Goal: Information Seeking & Learning: Learn about a topic

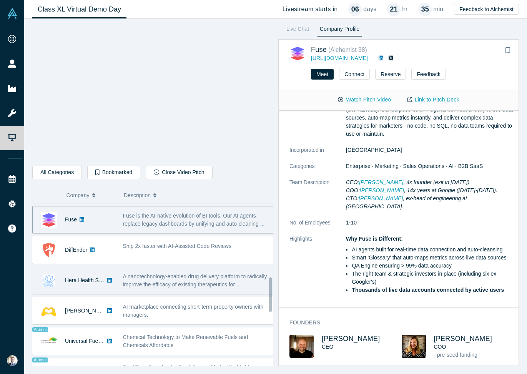
scroll to position [348, 0]
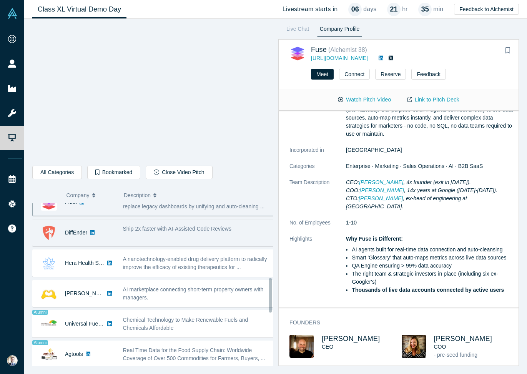
click at [146, 232] on div "Ship 2x faster with AI-Assisted Code Reviews" at bounding box center [198, 229] width 151 height 8
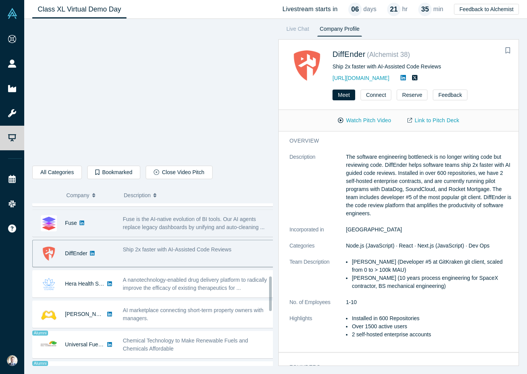
scroll to position [312, 0]
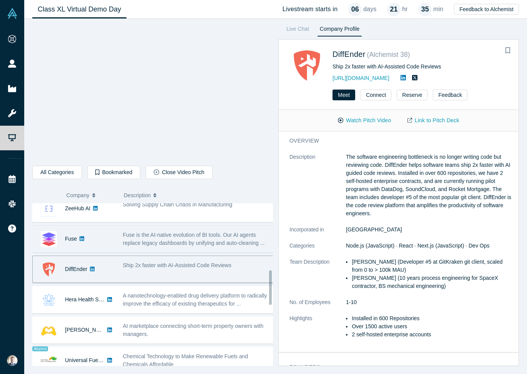
click at [147, 240] on span "Fuse is the AI-native evolution of BI tools. Our AI agents replace legacy dashb…" at bounding box center [194, 239] width 142 height 14
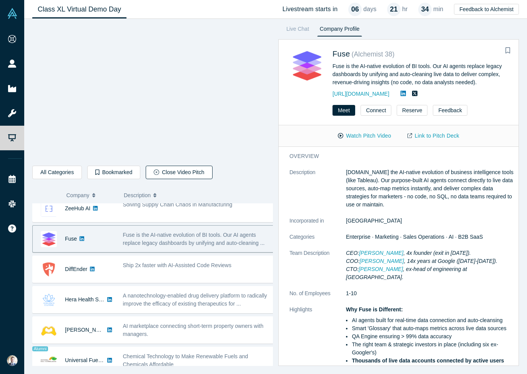
click at [180, 173] on button "Close Video Pitch" at bounding box center [179, 172] width 66 height 13
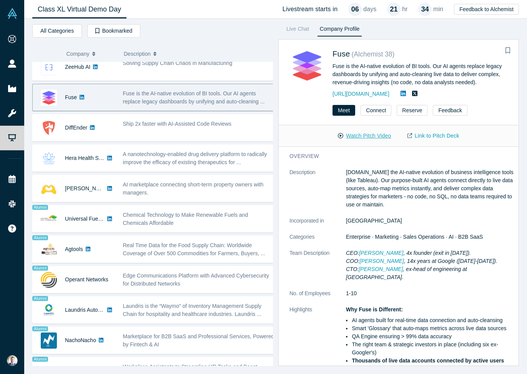
click at [364, 134] on button "Watch Pitch Video" at bounding box center [364, 135] width 69 height 13
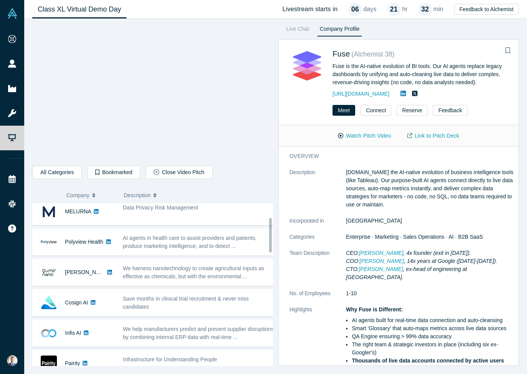
scroll to position [65, 0]
click at [378, 250] on link "[PERSON_NAME]" at bounding box center [381, 253] width 44 height 6
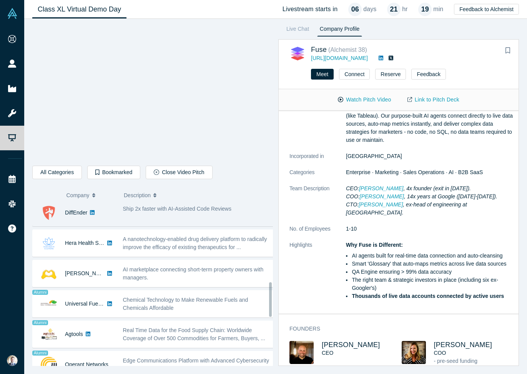
scroll to position [368, 0]
click at [141, 209] on span "Ship 2x faster with AI-Assisted Code Reviews" at bounding box center [177, 209] width 108 height 6
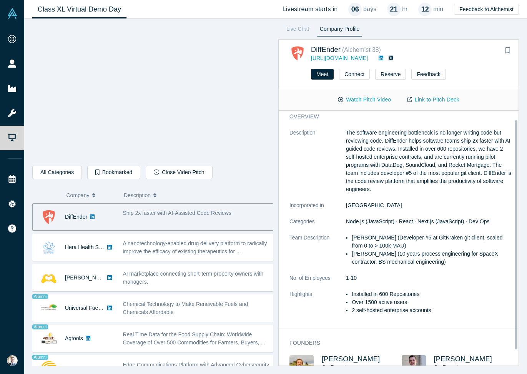
scroll to position [0, 0]
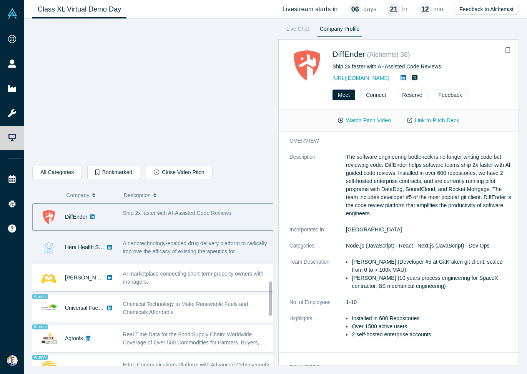
click at [76, 251] on div "Hera Health Solutions" at bounding box center [85, 247] width 40 height 27
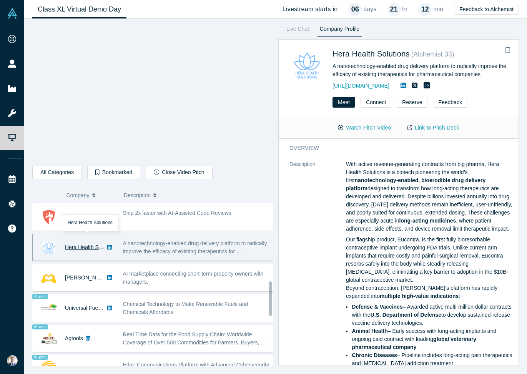
click at [78, 247] on link "Hera Health Solutions" at bounding box center [91, 247] width 52 height 6
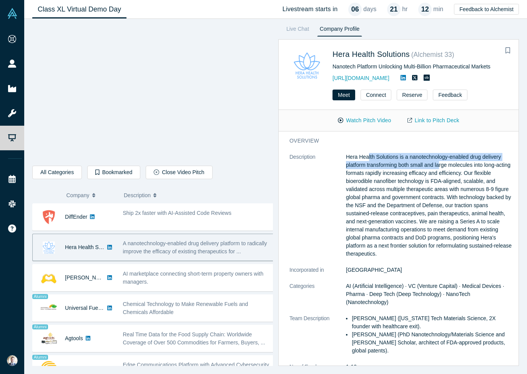
drag, startPoint x: 367, startPoint y: 157, endPoint x: 441, endPoint y: 161, distance: 73.5
click at [441, 161] on p "Hera Health Solutions is a nanotechnology-enabled drug delivery platform transf…" at bounding box center [429, 205] width 167 height 105
click at [430, 183] on p "Hera Health Solutions is a nanotechnology-enabled drug delivery platform transf…" at bounding box center [429, 205] width 167 height 105
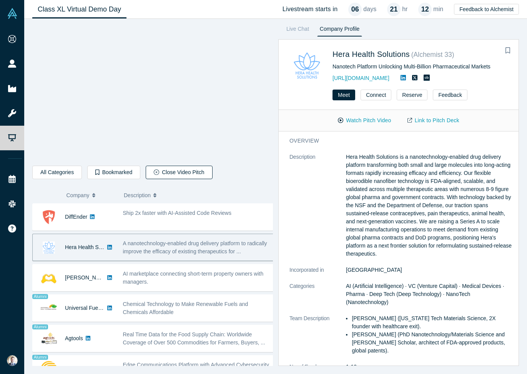
click at [156, 174] on button "Close Video Pitch" at bounding box center [179, 172] width 66 height 13
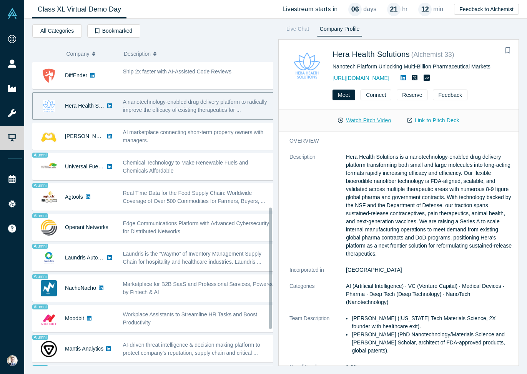
click at [377, 120] on button "Watch Pitch Video" at bounding box center [364, 120] width 69 height 13
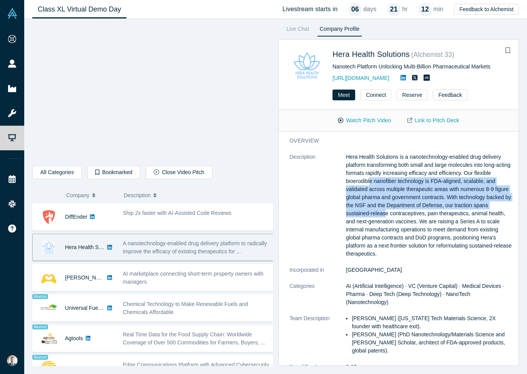
drag, startPoint x: 389, startPoint y: 181, endPoint x: 401, endPoint y: 210, distance: 31.4
click at [401, 210] on p "Hera Health Solutions is a nanotechnology-enabled drug delivery platform transf…" at bounding box center [429, 205] width 167 height 105
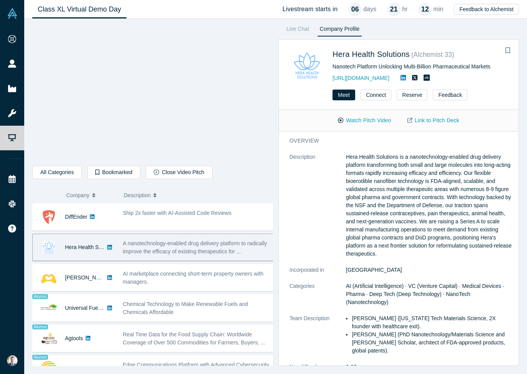
click at [406, 232] on p "Hera Health Solutions is a nanotechnology-enabled drug delivery platform transf…" at bounding box center [429, 205] width 167 height 105
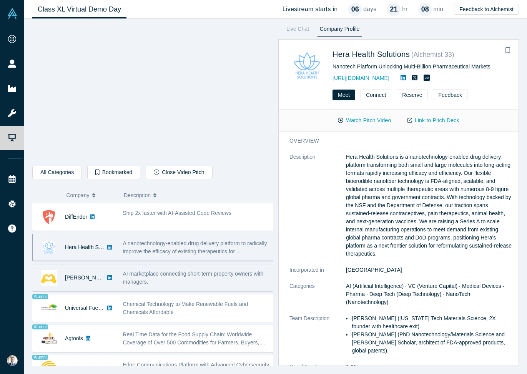
click at [161, 275] on span "AI marketplace connecting short-term property owners with managers." at bounding box center [193, 277] width 141 height 14
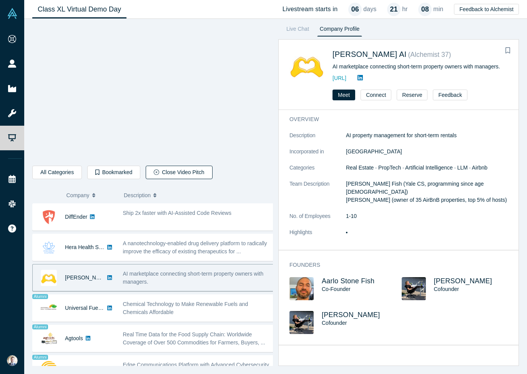
click at [173, 173] on button "Close Video Pitch" at bounding box center [179, 172] width 66 height 13
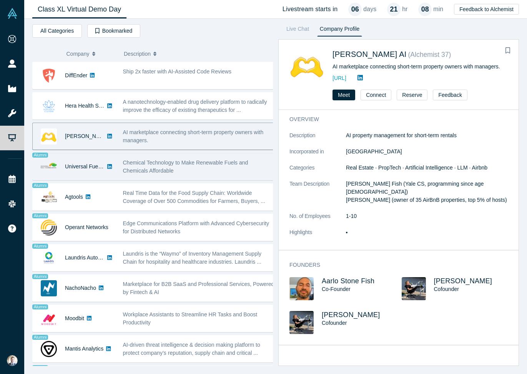
click at [162, 167] on span "Chemical Technology to Make Renewable Fuels and Chemicals Affordable" at bounding box center [185, 166] width 125 height 14
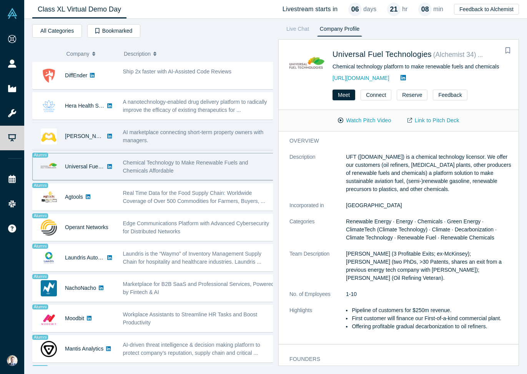
click at [134, 138] on span "AI marketplace connecting short-term property owners with managers." at bounding box center [193, 136] width 141 height 14
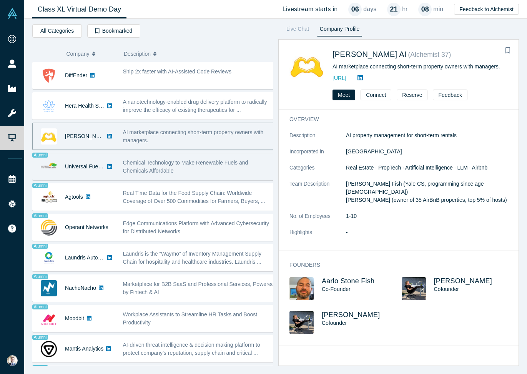
click at [138, 166] on div "Chemical Technology to Make Renewable Fuels and Chemicals Affordable" at bounding box center [198, 167] width 151 height 16
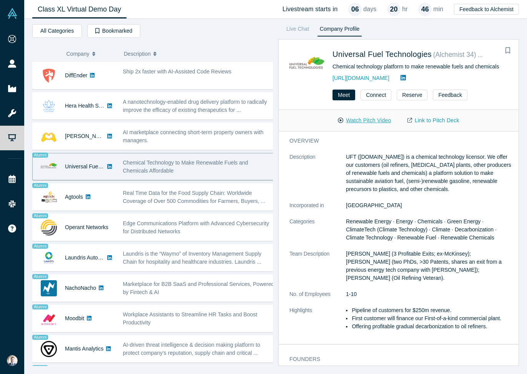
click at [371, 122] on button "Watch Pitch Video" at bounding box center [364, 120] width 69 height 13
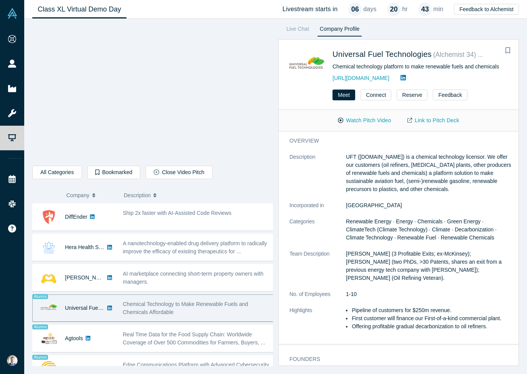
drag, startPoint x: 400, startPoint y: 186, endPoint x: 434, endPoint y: 245, distance: 68.7
click at [400, 186] on p "UFT ([DOMAIN_NAME]) is a chemical technology licensor. We offer our customers (…" at bounding box center [429, 173] width 167 height 40
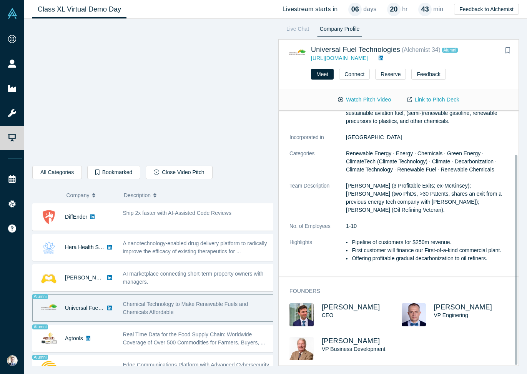
scroll to position [53, 0]
click at [342, 303] on span "[PERSON_NAME]" at bounding box center [351, 307] width 58 height 8
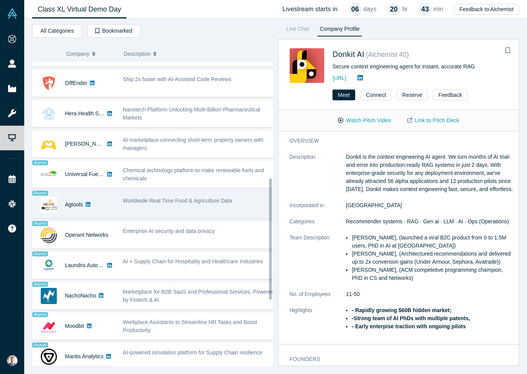
scroll to position [362, 0]
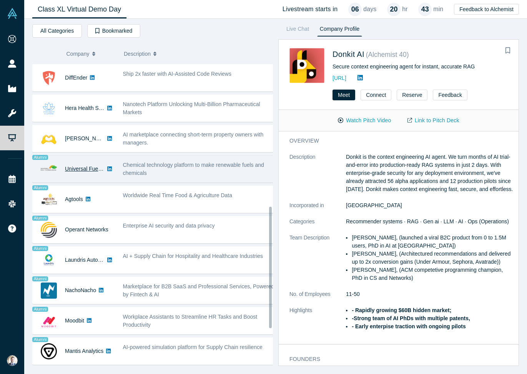
click at [82, 170] on link "Universal Fuel Technologies" at bounding box center [98, 169] width 67 height 6
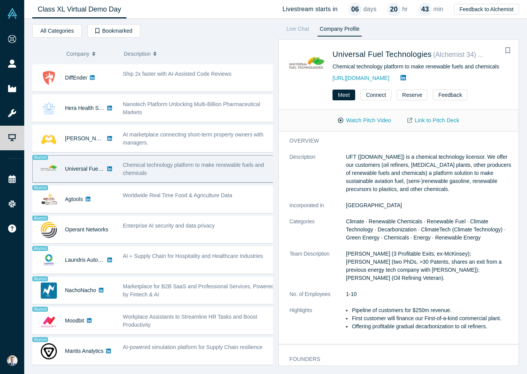
click at [196, 170] on div "Chemical technology platform to make renewable fuels and chemicals" at bounding box center [198, 169] width 151 height 16
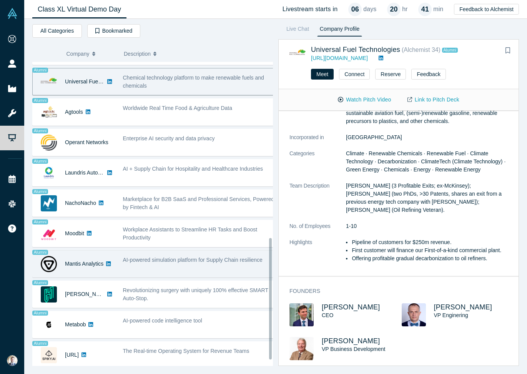
scroll to position [455, 0]
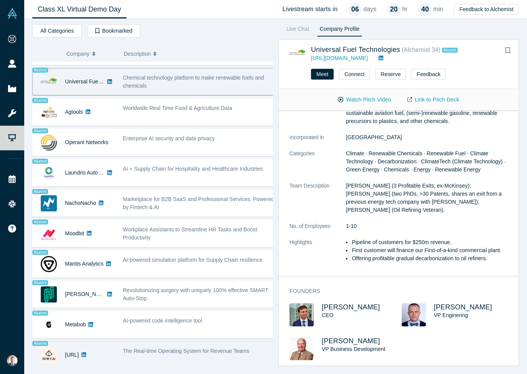
click at [184, 347] on div "The Real-time Operating System for Revenue Teams" at bounding box center [198, 351] width 151 height 8
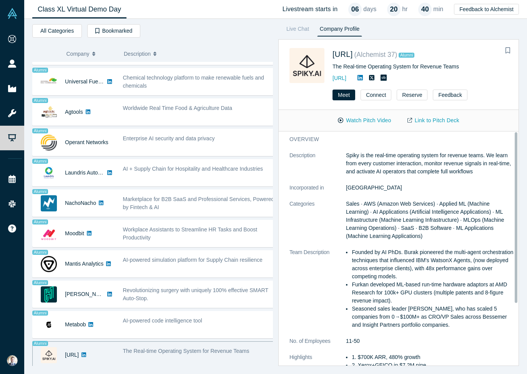
scroll to position [0, 0]
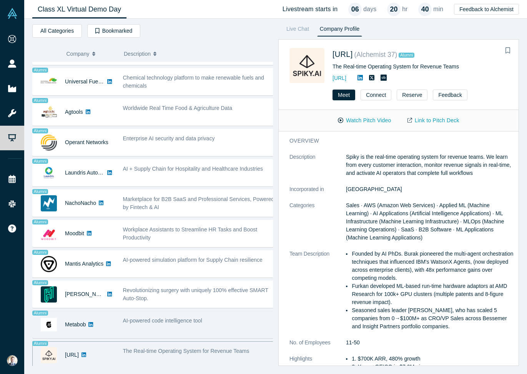
click at [174, 317] on span "AI-powered code intelligence tool" at bounding box center [162, 320] width 79 height 6
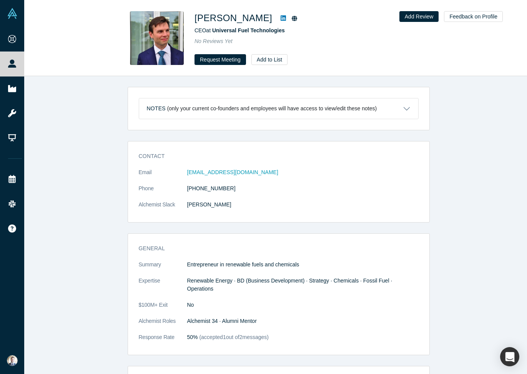
drag, startPoint x: 196, startPoint y: 20, endPoint x: 263, endPoint y: 19, distance: 67.6
click at [263, 19] on h1 "[PERSON_NAME]" at bounding box center [233, 18] width 78 height 14
click at [280, 18] on icon at bounding box center [282, 18] width 5 height 6
